Goal: Find specific page/section: Find specific page/section

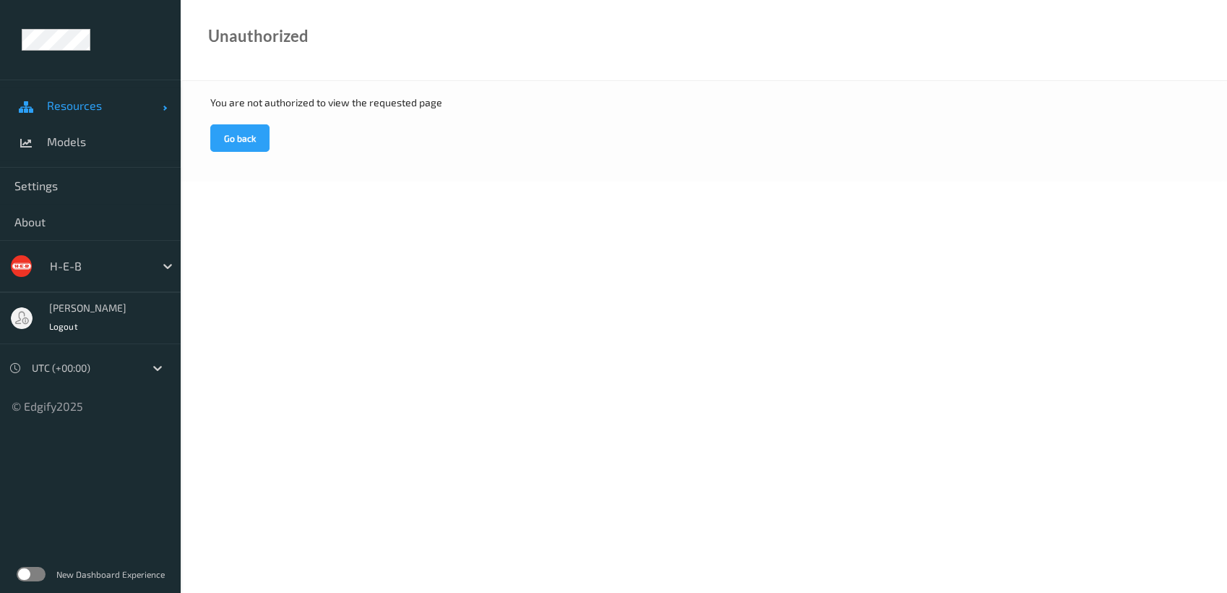
click at [90, 103] on span "Resources" at bounding box center [105, 105] width 116 height 14
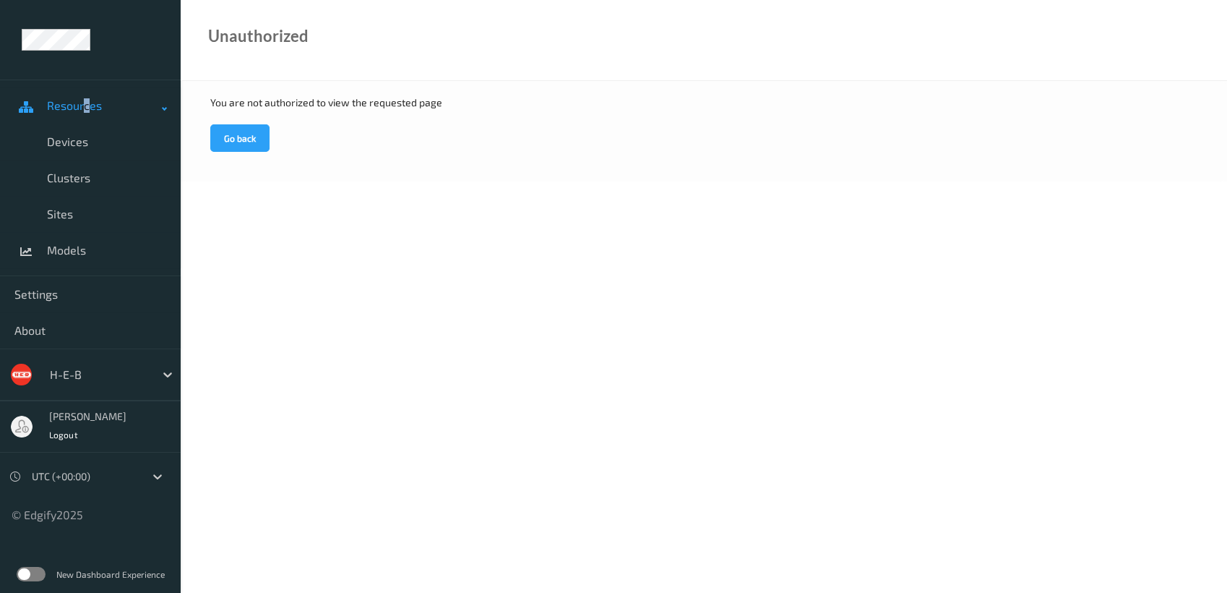
drag, startPoint x: 81, startPoint y: 137, endPoint x: 137, endPoint y: 96, distance: 69.4
click at [82, 135] on span "Devices" at bounding box center [106, 141] width 119 height 14
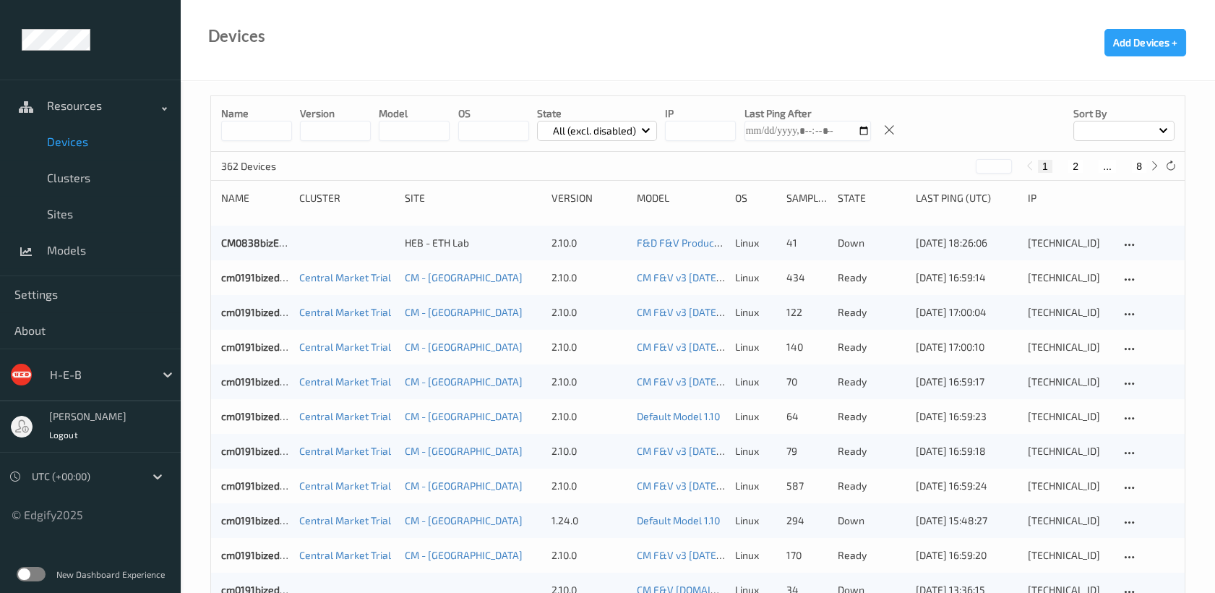
click at [1158, 129] on div at bounding box center [1123, 131] width 101 height 20
click at [1101, 167] on p "Name" at bounding box center [1124, 164] width 100 height 25
click at [1141, 167] on button "8" at bounding box center [1139, 166] width 14 height 13
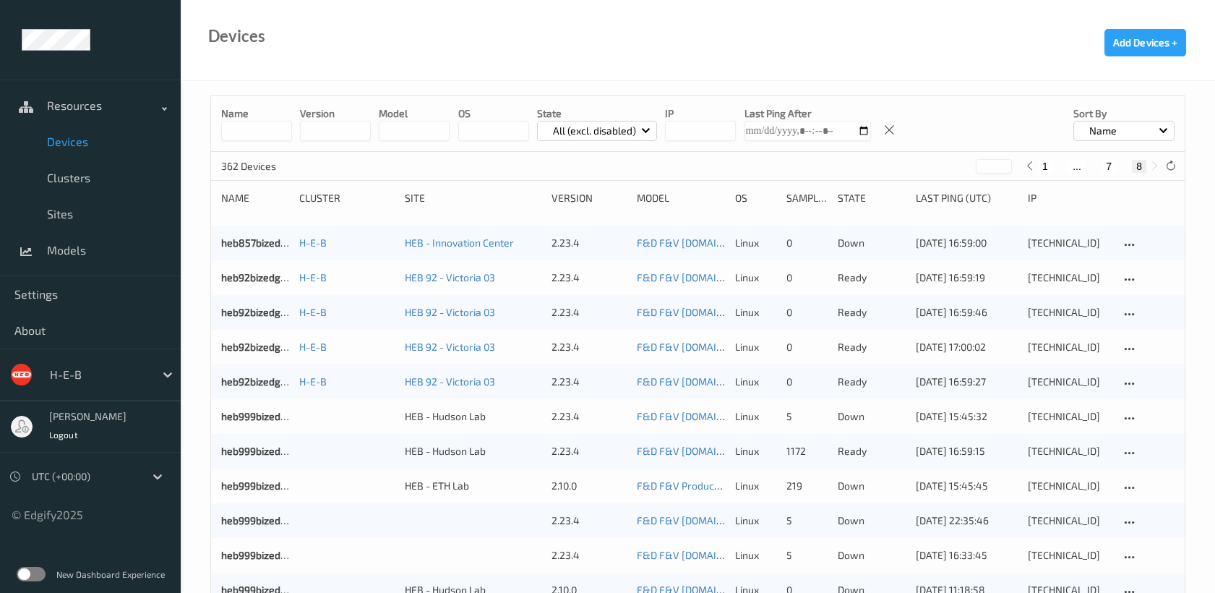
click at [1106, 163] on button "7" at bounding box center [1108, 166] width 14 height 13
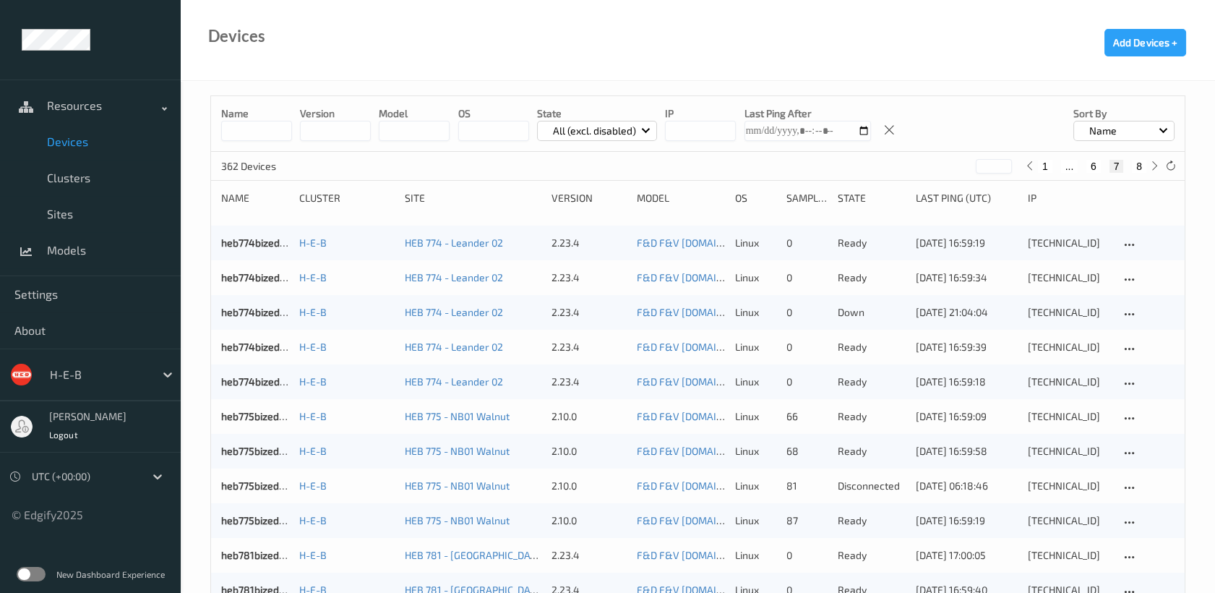
click at [1096, 165] on button "6" at bounding box center [1093, 166] width 14 height 13
click at [1083, 168] on button "5" at bounding box center [1084, 166] width 14 height 13
type input "*"
click at [1052, 346] on div "10.67.22.56" at bounding box center [1069, 347] width 82 height 14
